Goal: Navigation & Orientation: Find specific page/section

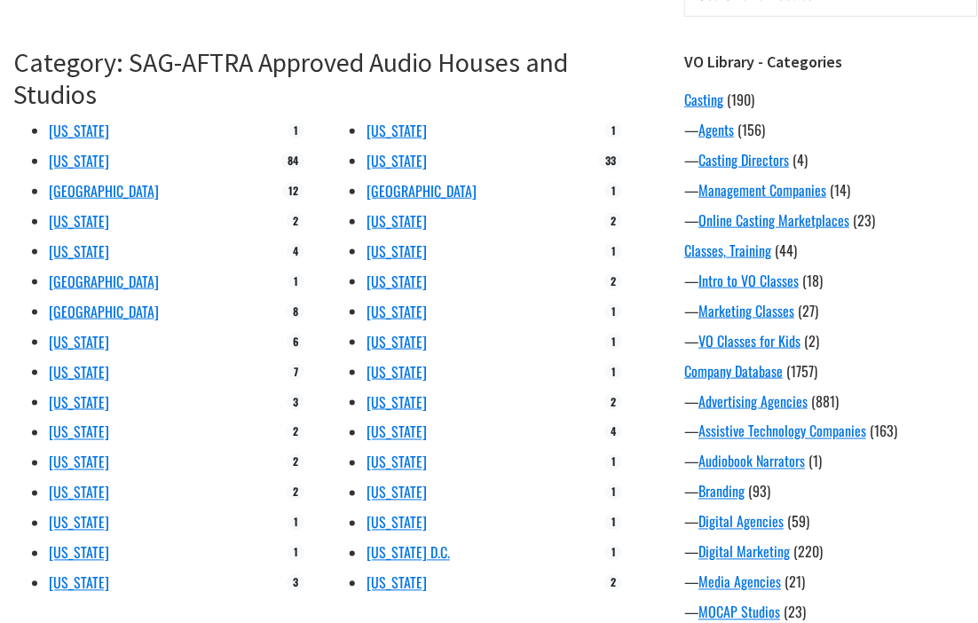
scroll to position [260, 0]
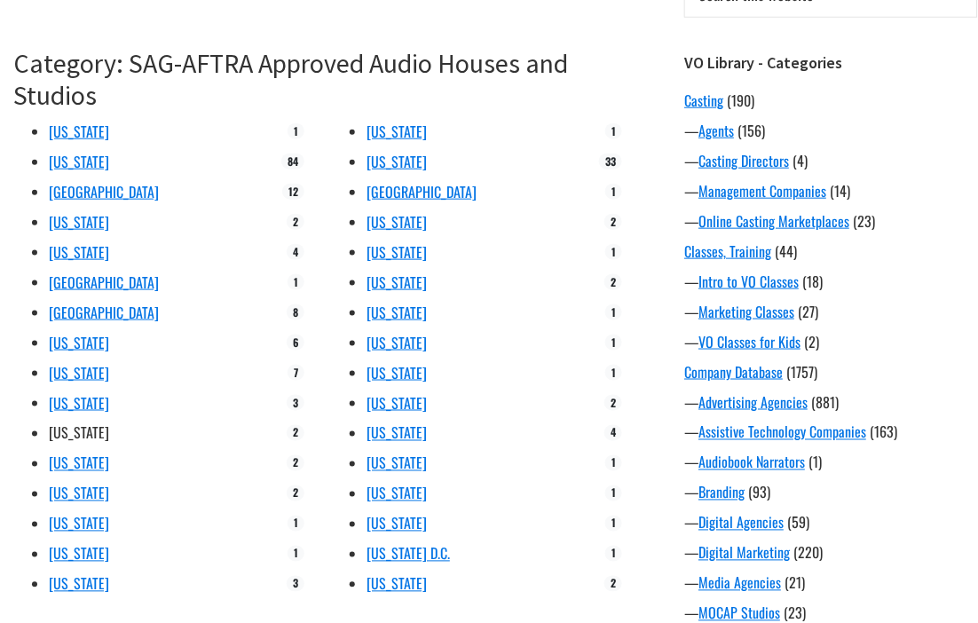
click at [80, 435] on link "[US_STATE]" at bounding box center [79, 433] width 60 height 21
click at [65, 345] on link "[US_STATE]" at bounding box center [79, 342] width 60 height 21
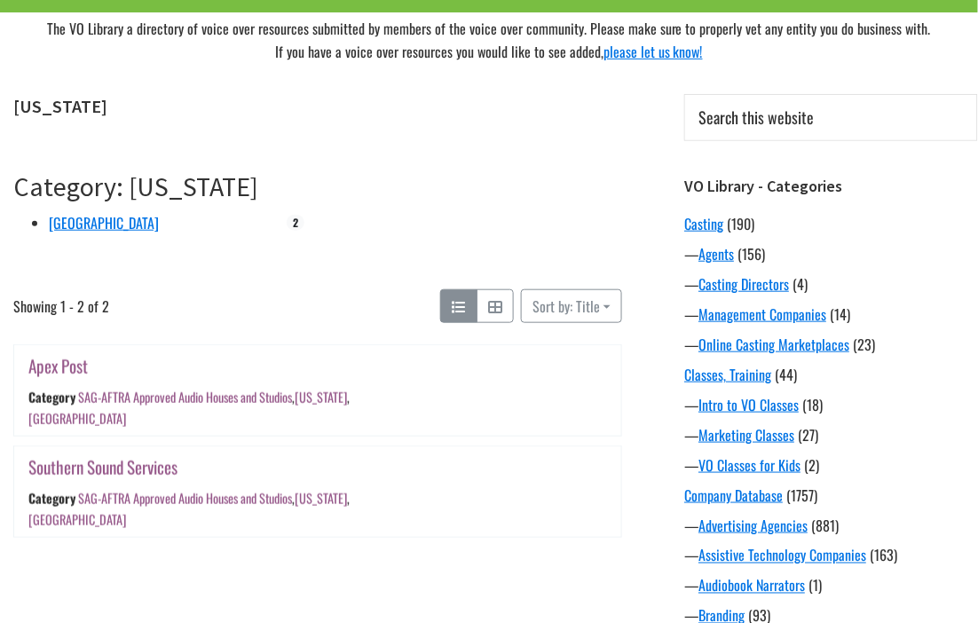
scroll to position [162, 0]
